Goal: Task Accomplishment & Management: Use online tool/utility

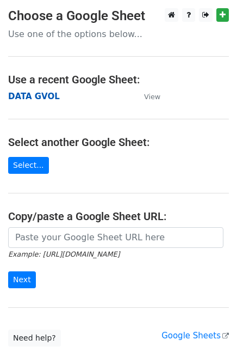
click at [39, 93] on strong "DATA GVOL" at bounding box center [34, 96] width 52 height 10
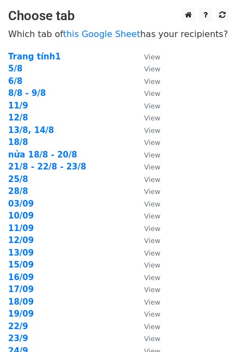
scroll to position [149, 0]
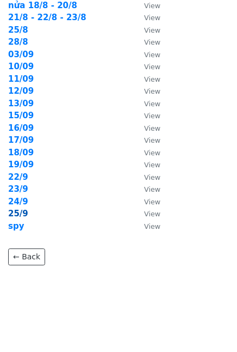
click at [17, 211] on strong "25/9" at bounding box center [18, 214] width 20 height 10
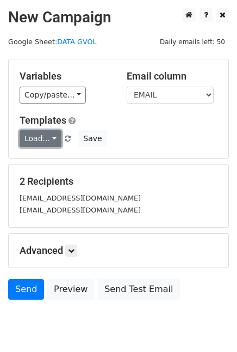
click at [42, 137] on link "Load..." at bounding box center [41, 138] width 42 height 17
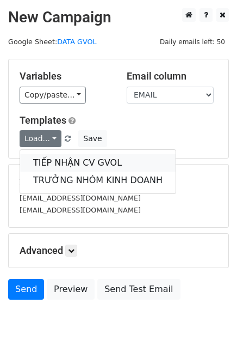
click at [58, 161] on link "TIẾP NHẬN CV GVOL" at bounding box center [98, 162] width 156 height 17
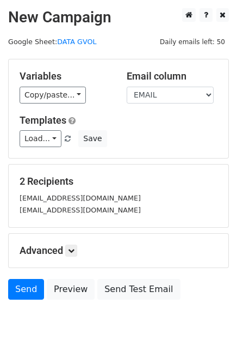
scroll to position [39, 0]
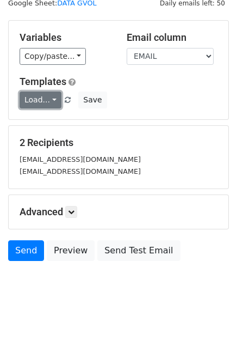
click at [39, 100] on link "Load..." at bounding box center [41, 99] width 42 height 17
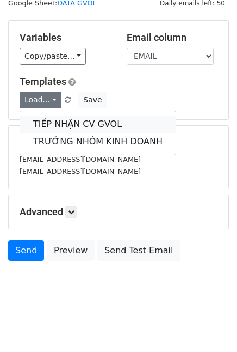
click at [54, 115] on link "TIẾP NHẬN CV GVOL" at bounding box center [98, 123] width 156 height 17
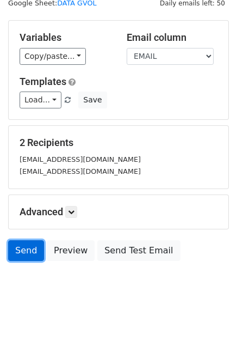
click at [30, 243] on link "Send" at bounding box center [26, 250] width 36 height 21
